Goal: Task Accomplishment & Management: Manage account settings

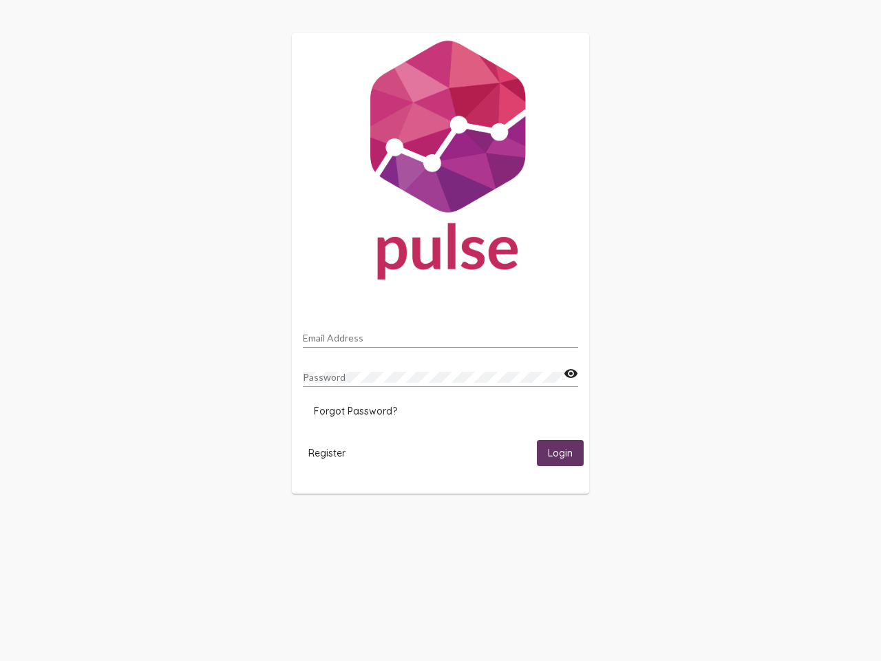
click at [440, 334] on input "Email Address" at bounding box center [440, 337] width 275 height 11
click at [571, 374] on mat-icon "visibility" at bounding box center [571, 373] width 14 height 17
click at [355, 411] on span "Forgot Password?" at bounding box center [355, 411] width 83 height 12
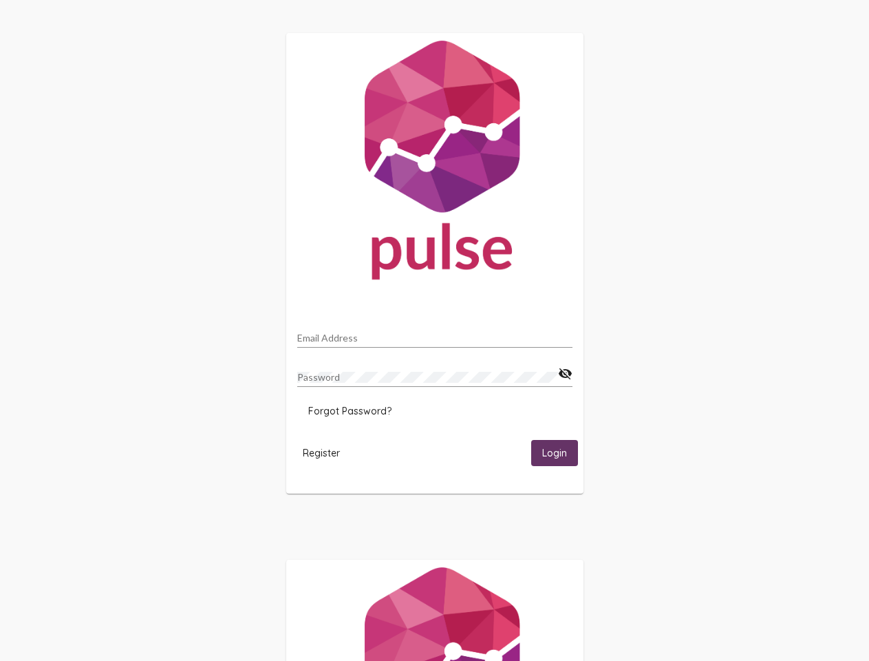
click at [327, 452] on span "Register" at bounding box center [321, 453] width 37 height 12
click at [560, 452] on html "Email Address Password visibility_off Forgot Password? Register Login" at bounding box center [434, 445] width 869 height 891
